Goal: Navigation & Orientation: Find specific page/section

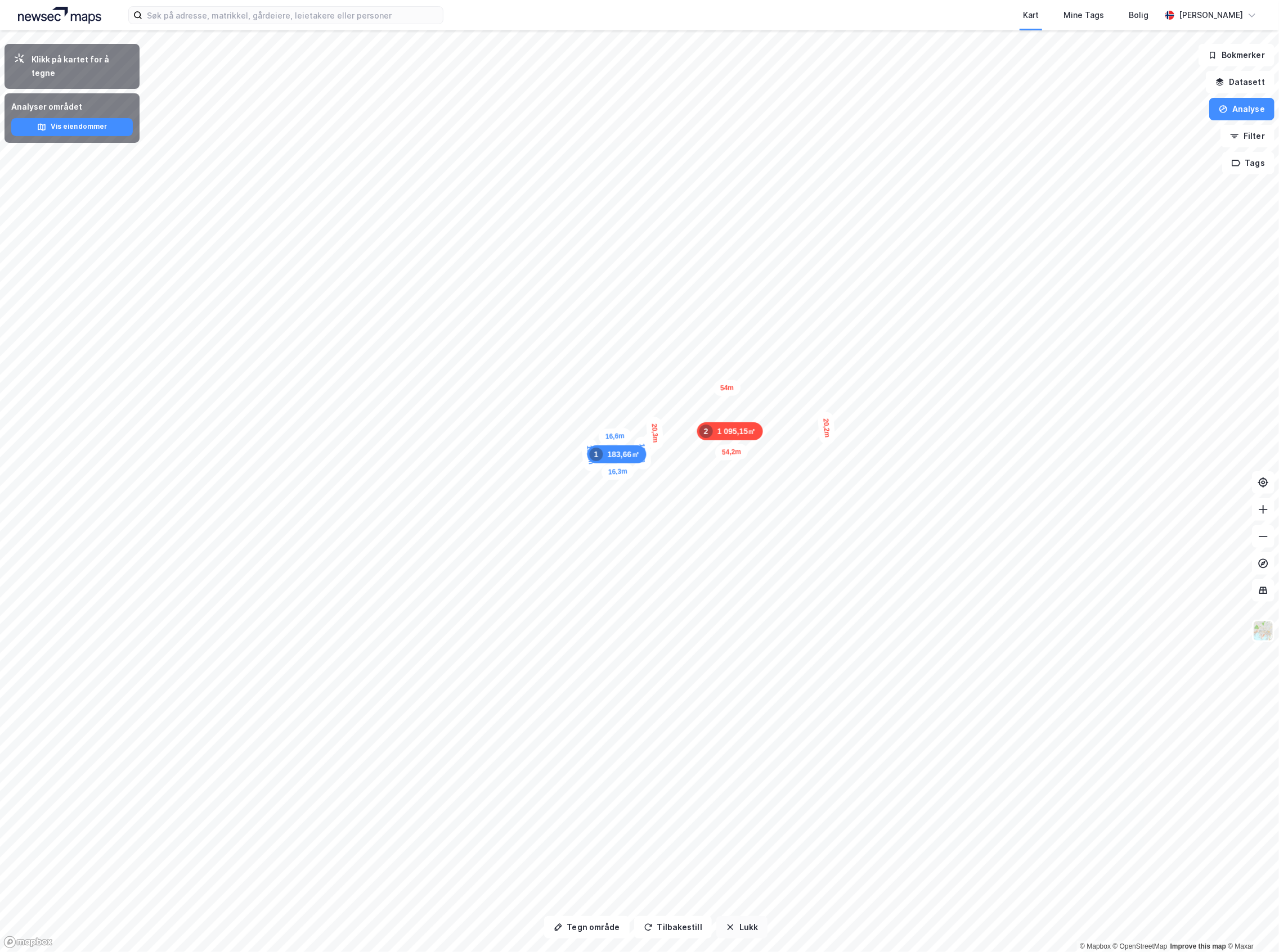
click at [746, 930] on button "Lukk" at bounding box center [742, 928] width 51 height 22
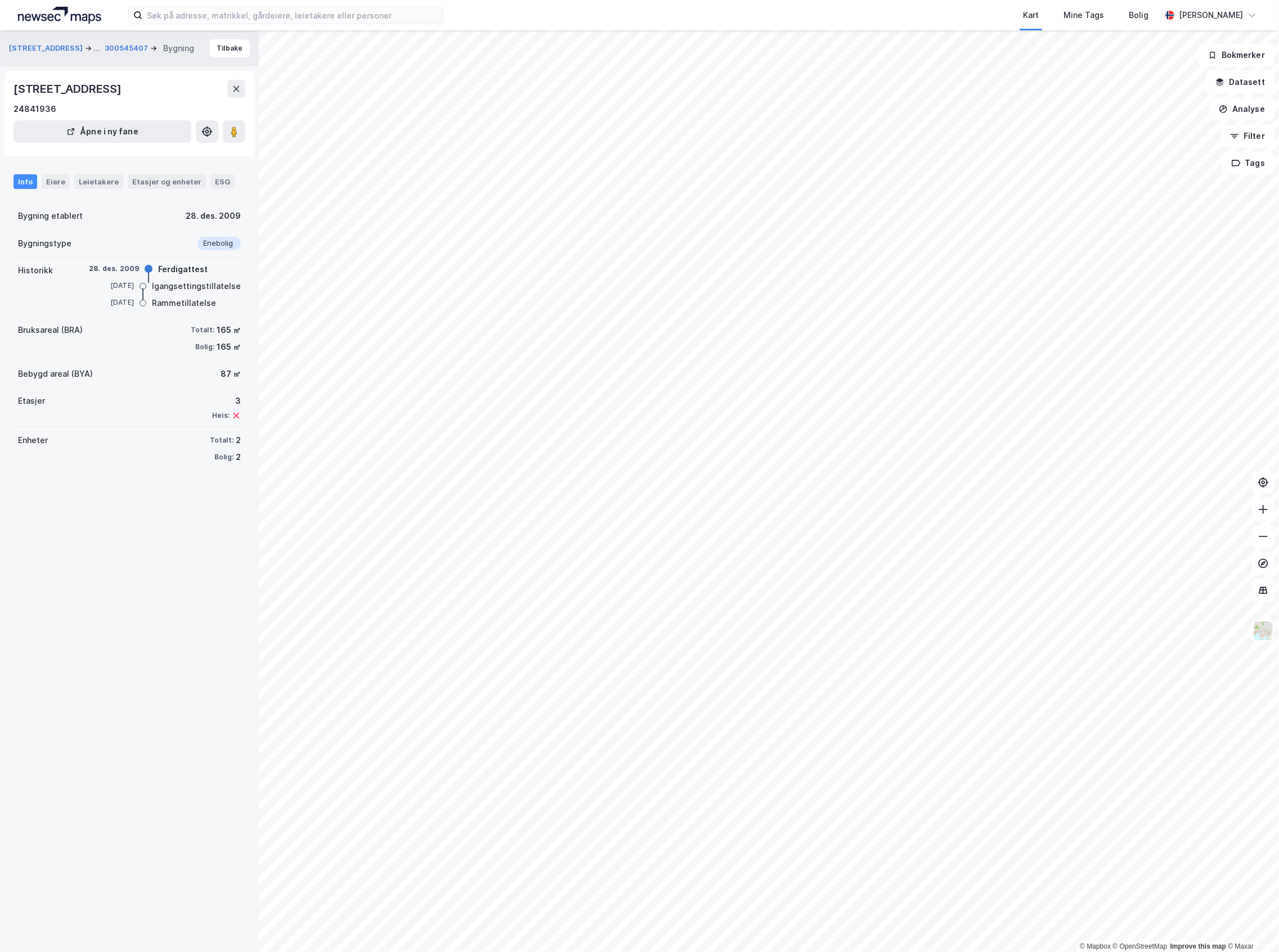
click at [211, 38] on div "Strandgata 139 ... 300545407 Bygning Tilbake" at bounding box center [129, 49] width 259 height 36
click at [219, 49] on button "Tilbake" at bounding box center [229, 48] width 41 height 18
